Goal: Find contact information: Find contact information

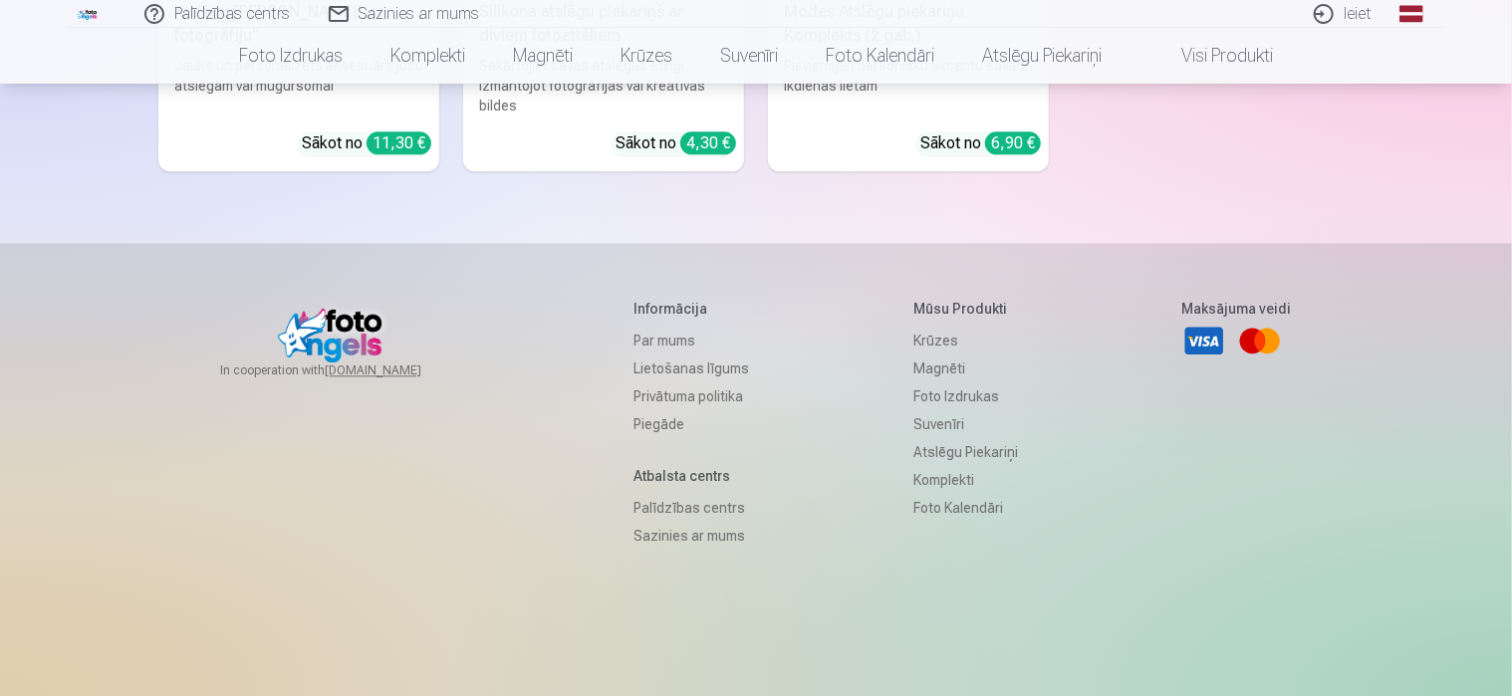
scroll to position [6093, 0]
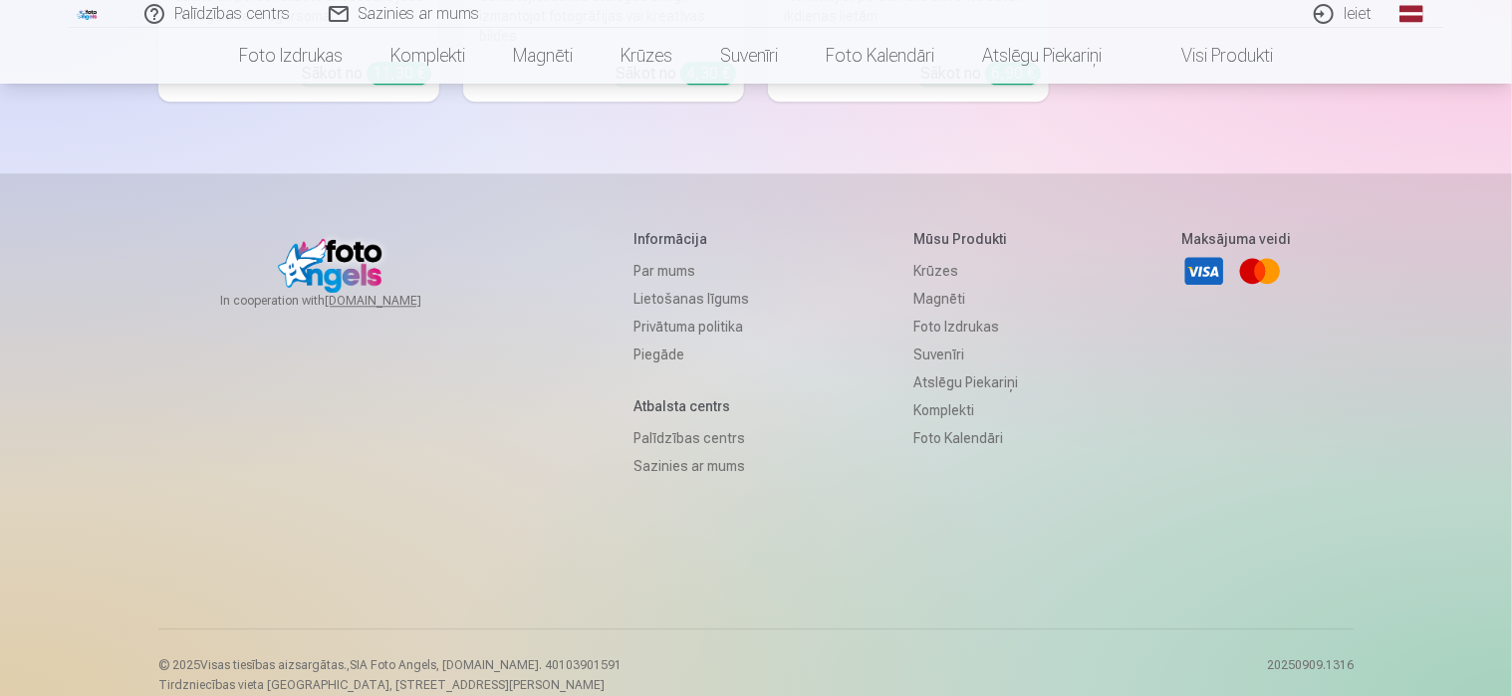
click at [653, 229] on h5 "Informācija" at bounding box center [691, 239] width 116 height 20
click at [651, 257] on link "Par mums" at bounding box center [691, 271] width 116 height 28
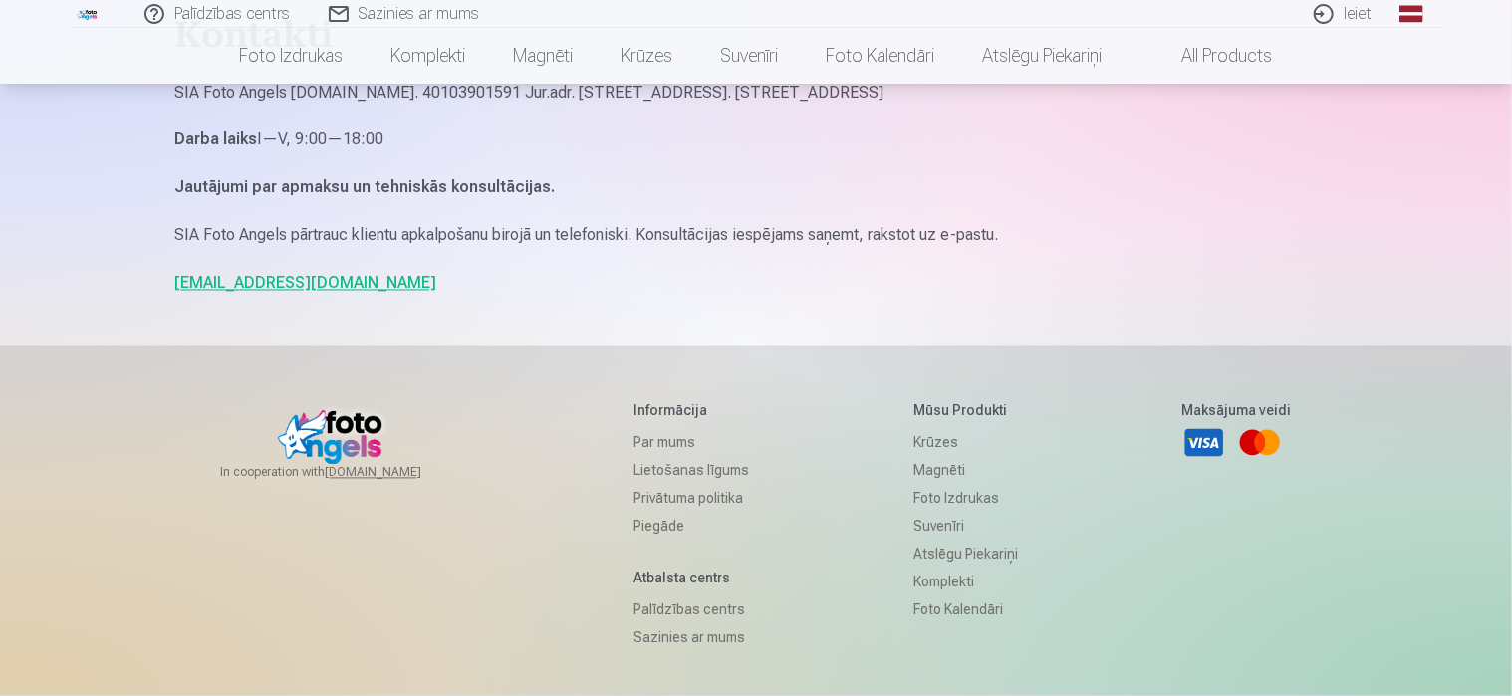
scroll to position [1792, 0]
click at [211, 279] on link "[EMAIL_ADDRESS][DOMAIN_NAME]" at bounding box center [305, 280] width 262 height 19
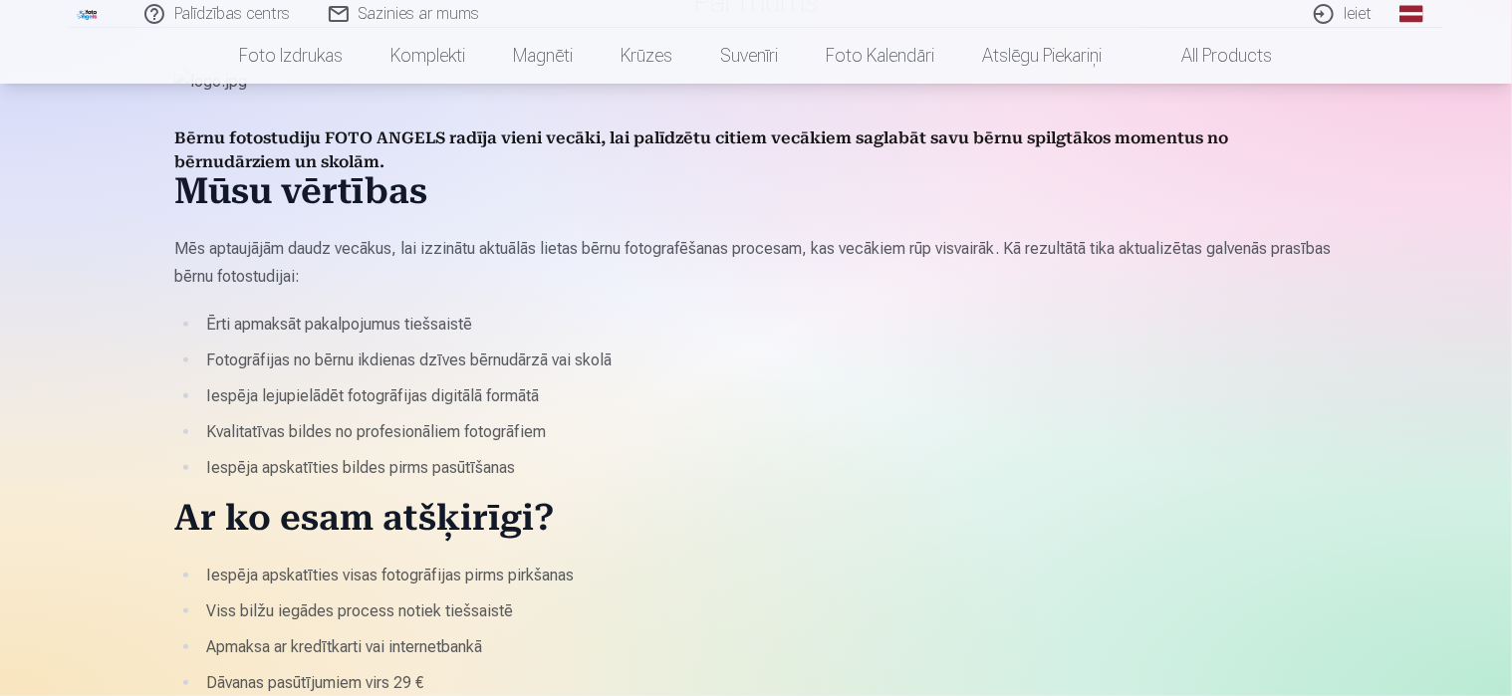
scroll to position [0, 0]
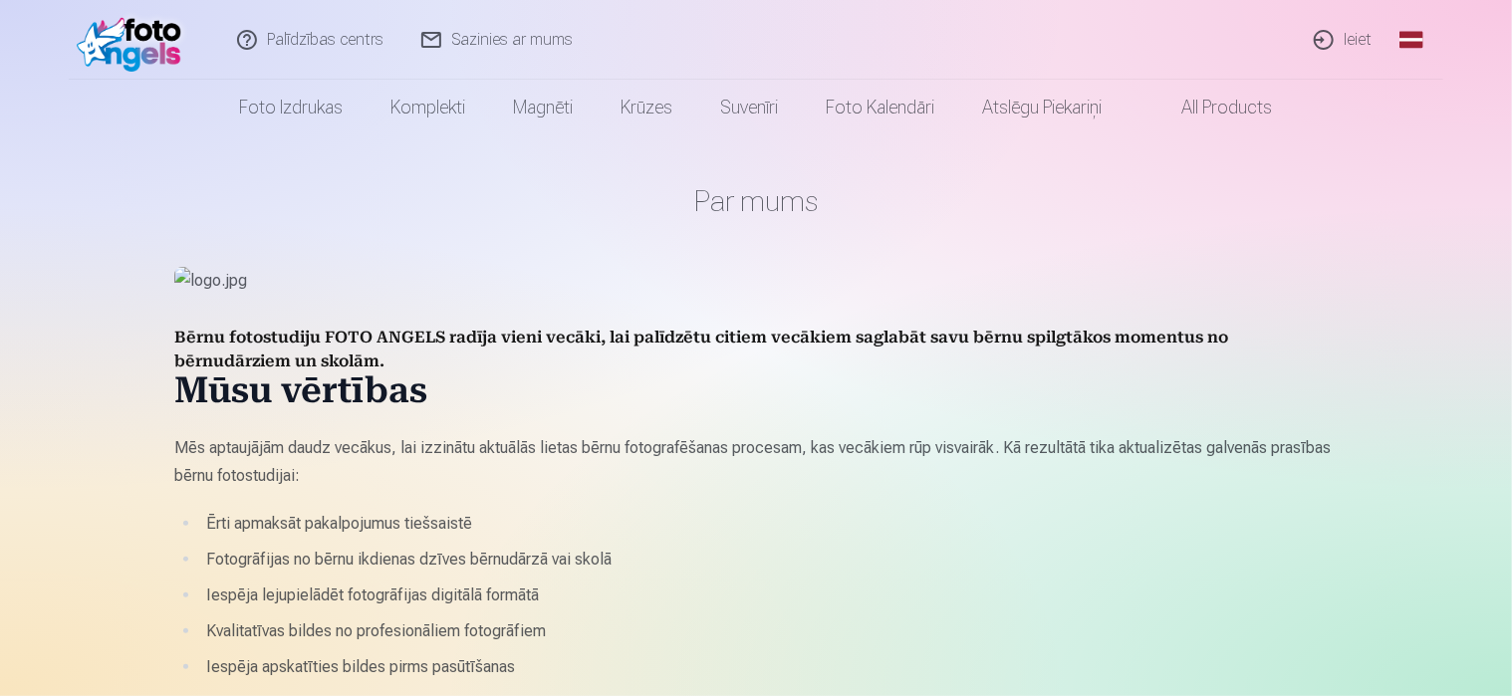
click at [535, 37] on link "Sazinies ar mums" at bounding box center [497, 40] width 189 height 80
